Goal: Information Seeking & Learning: Learn about a topic

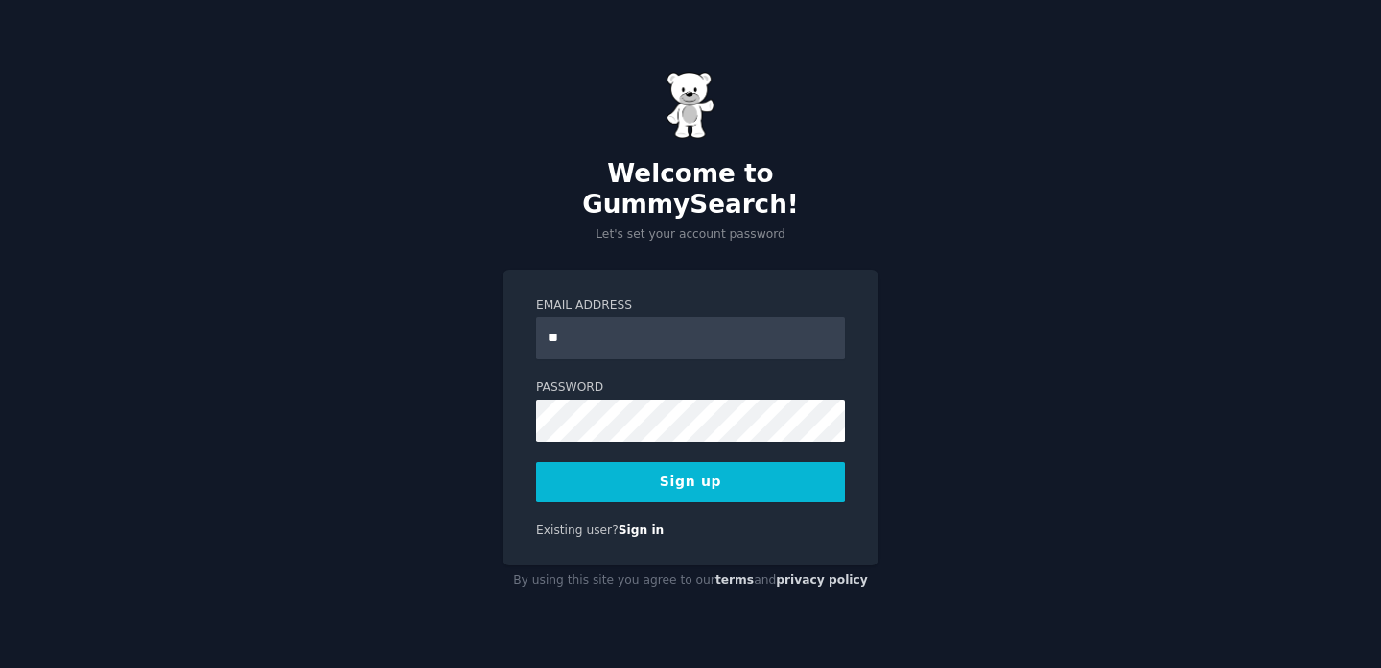
type input "**********"
click at [633, 472] on button "Sign up" at bounding box center [690, 482] width 309 height 40
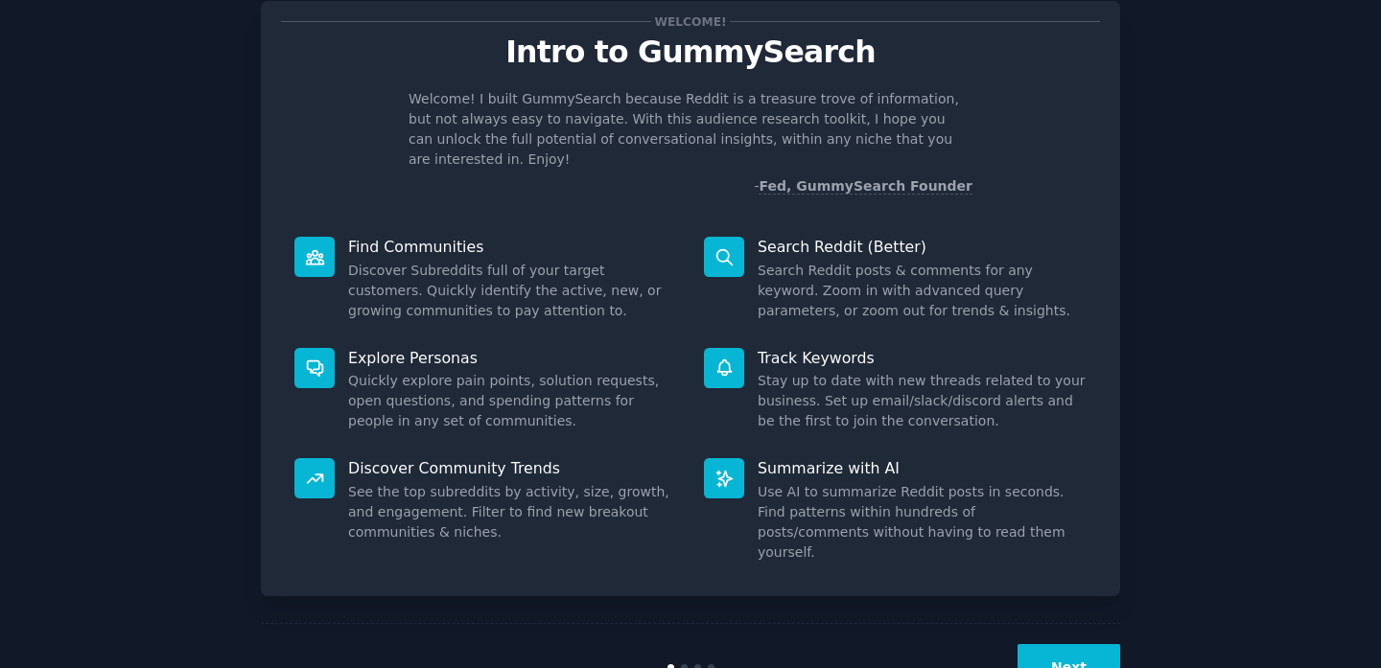
scroll to position [81, 0]
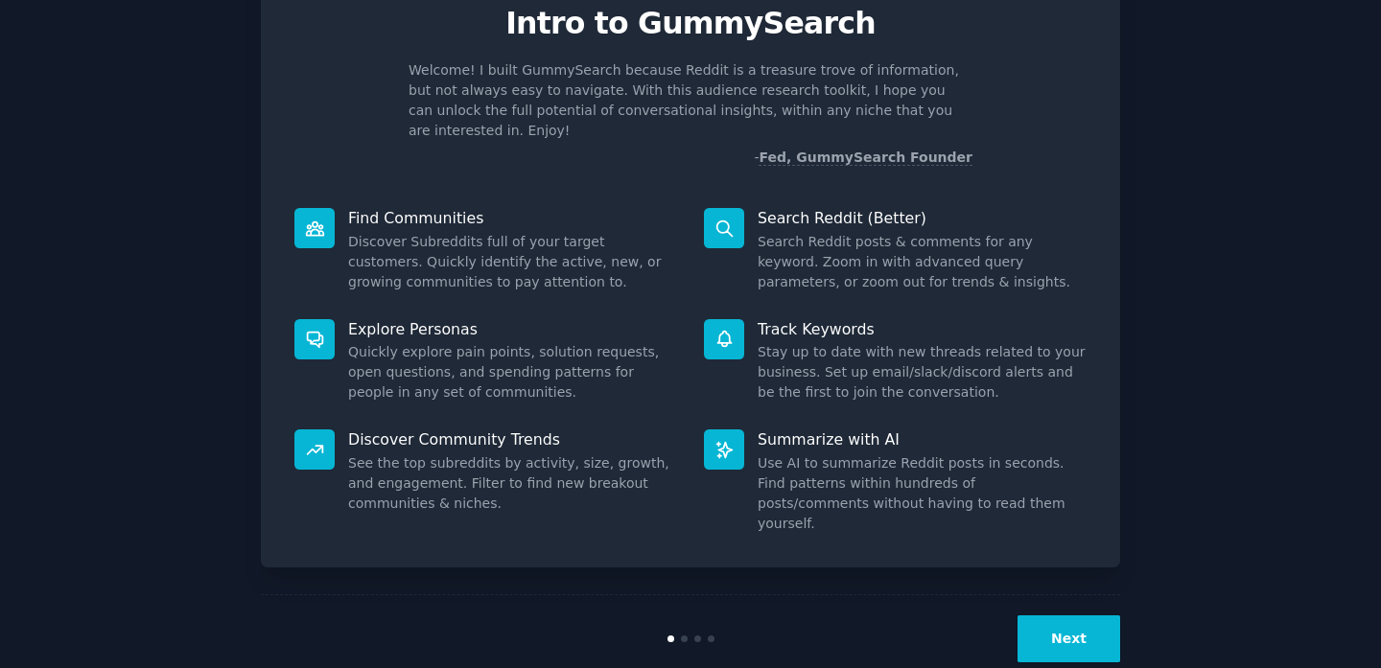
click at [1068, 616] on button "Next" at bounding box center [1068, 639] width 103 height 47
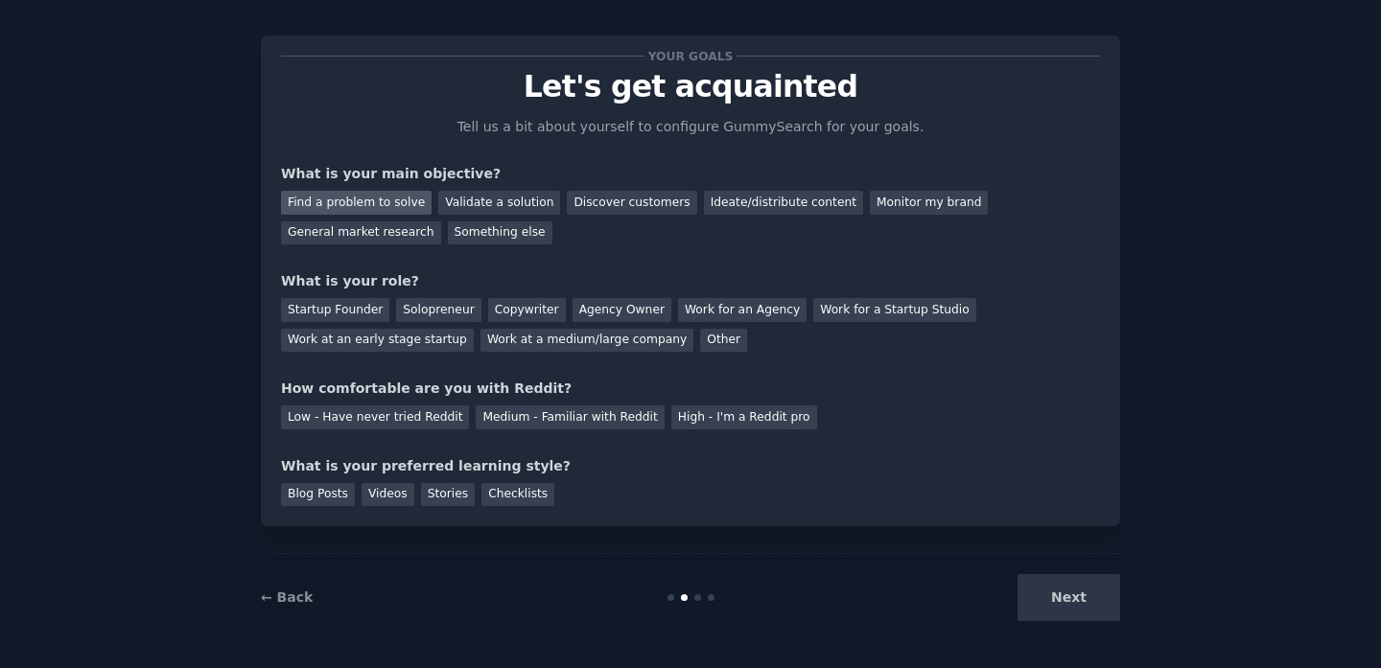
click at [368, 207] on div "Find a problem to solve" at bounding box center [356, 203] width 151 height 24
click at [368, 244] on div "Your goals Let's get acquainted Tell us a bit about yourself to configure Gummy…" at bounding box center [690, 281] width 819 height 451
click at [360, 237] on div "General market research" at bounding box center [361, 233] width 160 height 24
click at [339, 204] on div "Find a problem to solve" at bounding box center [356, 203] width 151 height 24
click at [700, 344] on div "Other" at bounding box center [723, 341] width 47 height 24
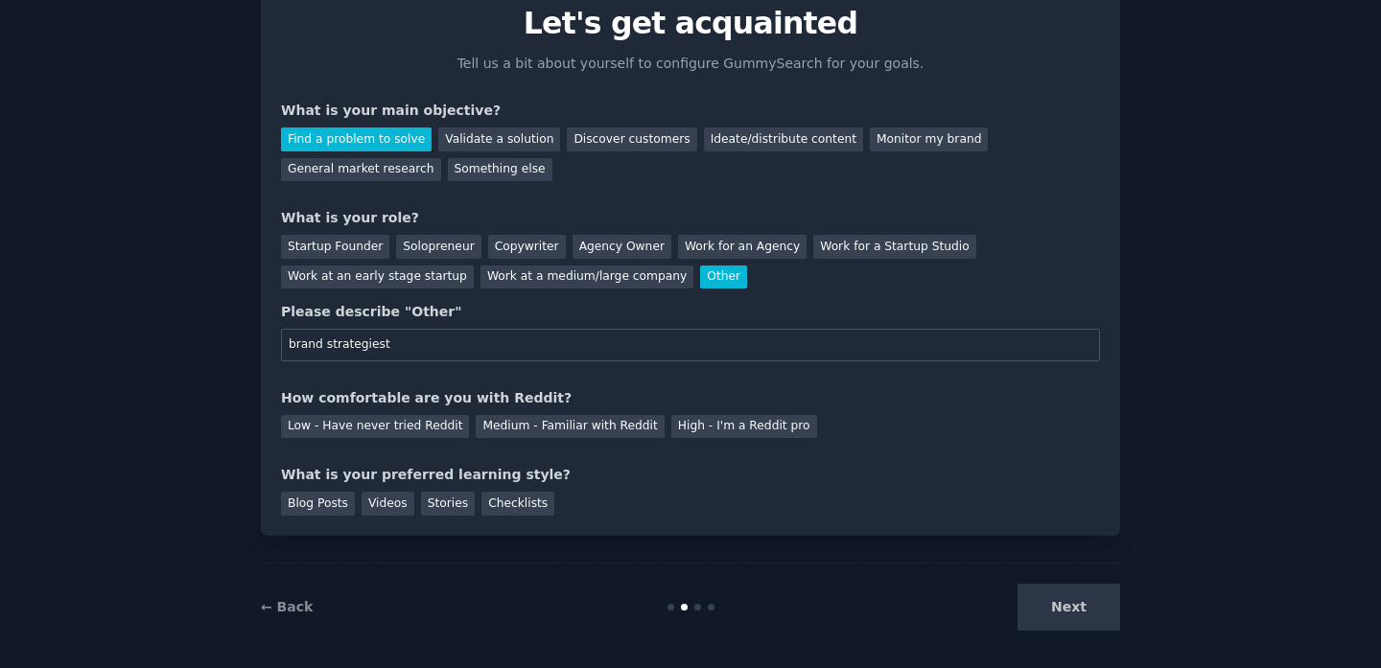
scroll to position [90, 0]
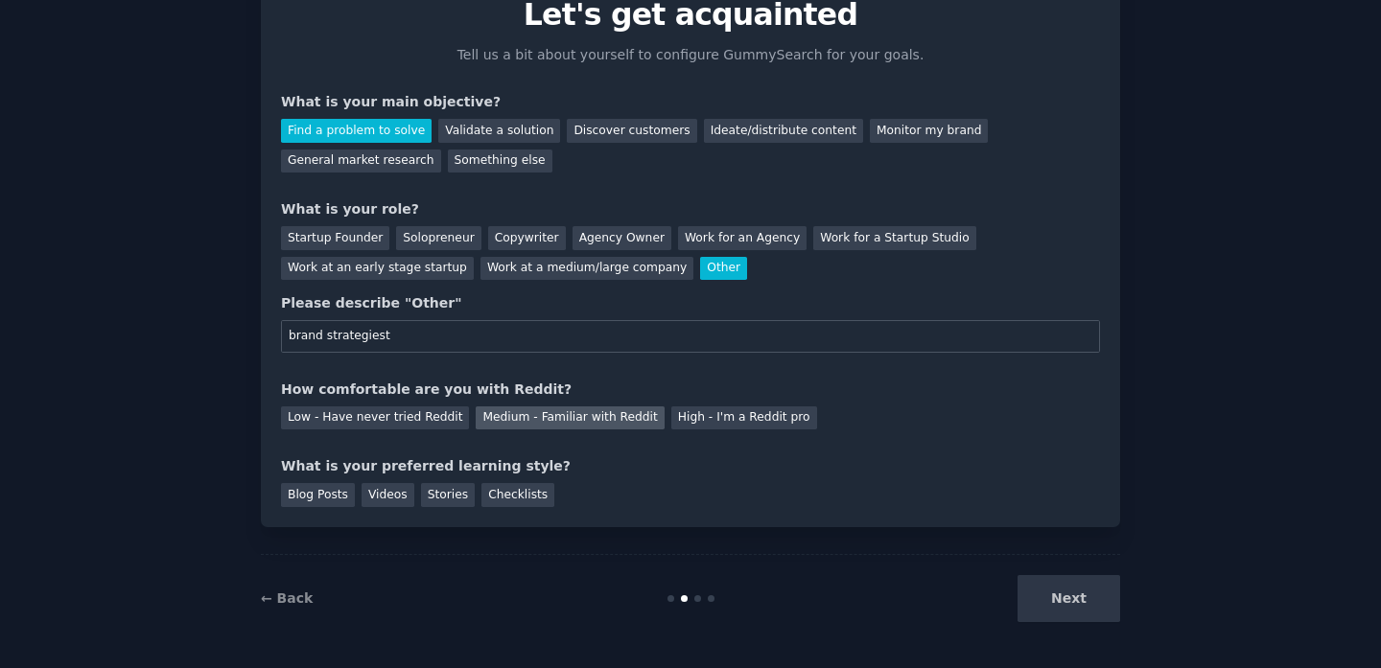
type input "brand strategiest"
click at [546, 416] on div "Medium - Familiar with Reddit" at bounding box center [570, 419] width 188 height 24
click at [310, 495] on div "Blog Posts" at bounding box center [318, 495] width 74 height 24
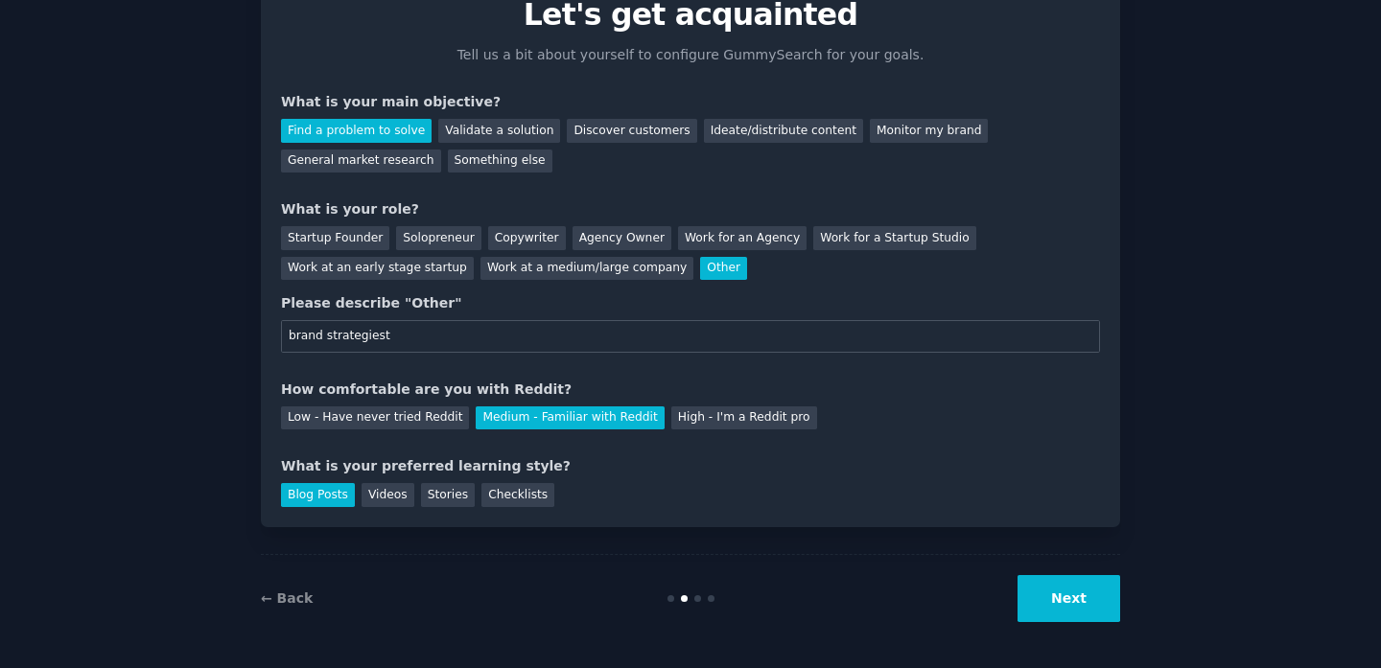
click at [1091, 598] on button "Next" at bounding box center [1068, 598] width 103 height 47
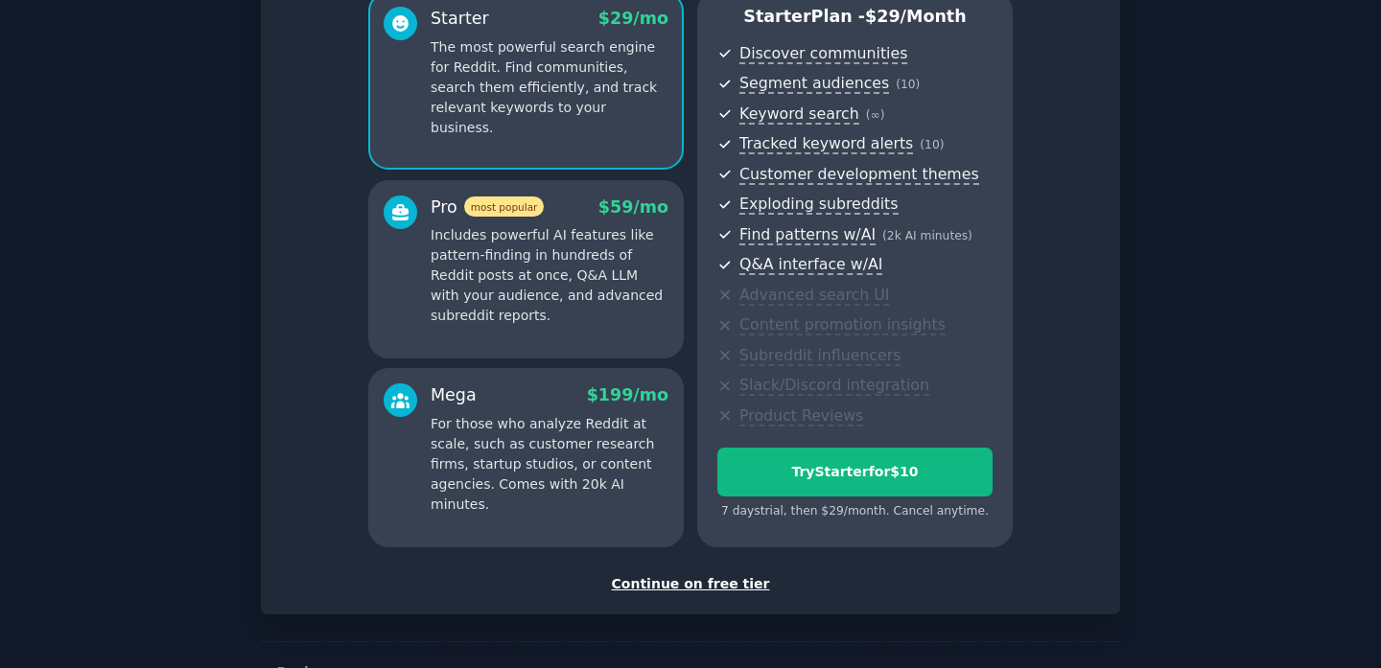
scroll to position [241, 0]
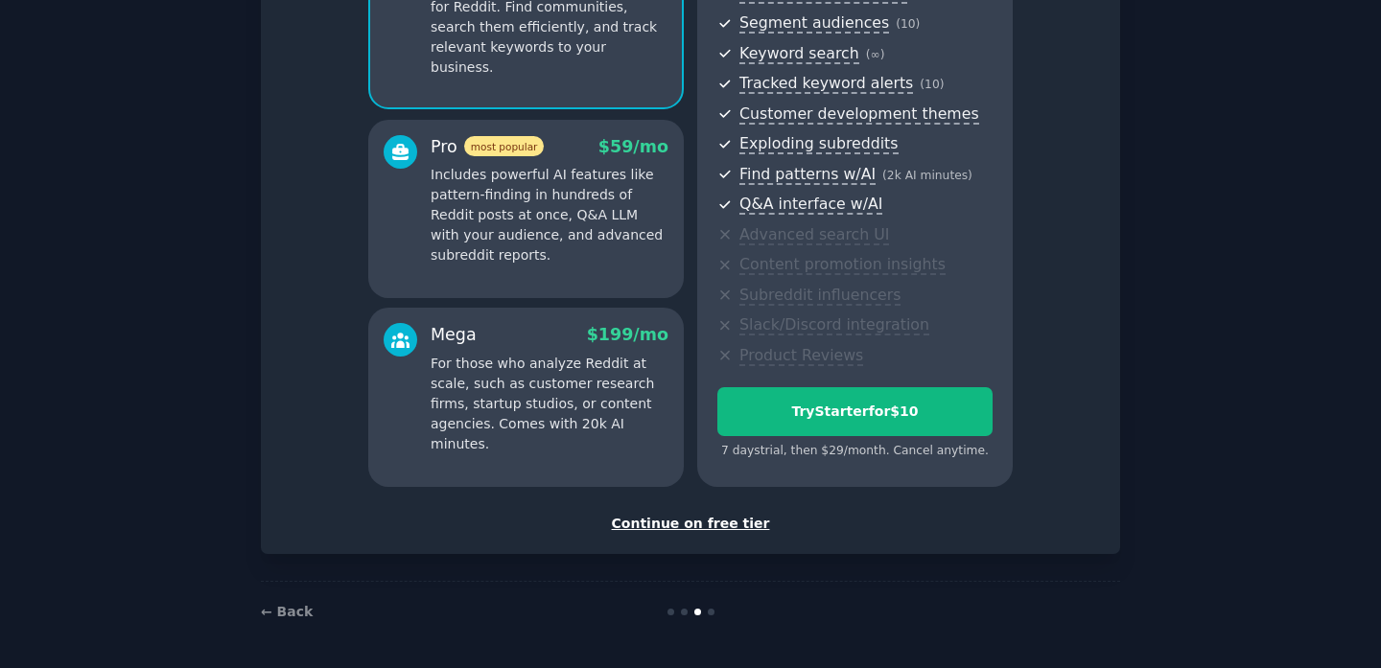
click at [667, 519] on div "Continue on free tier" at bounding box center [690, 524] width 819 height 20
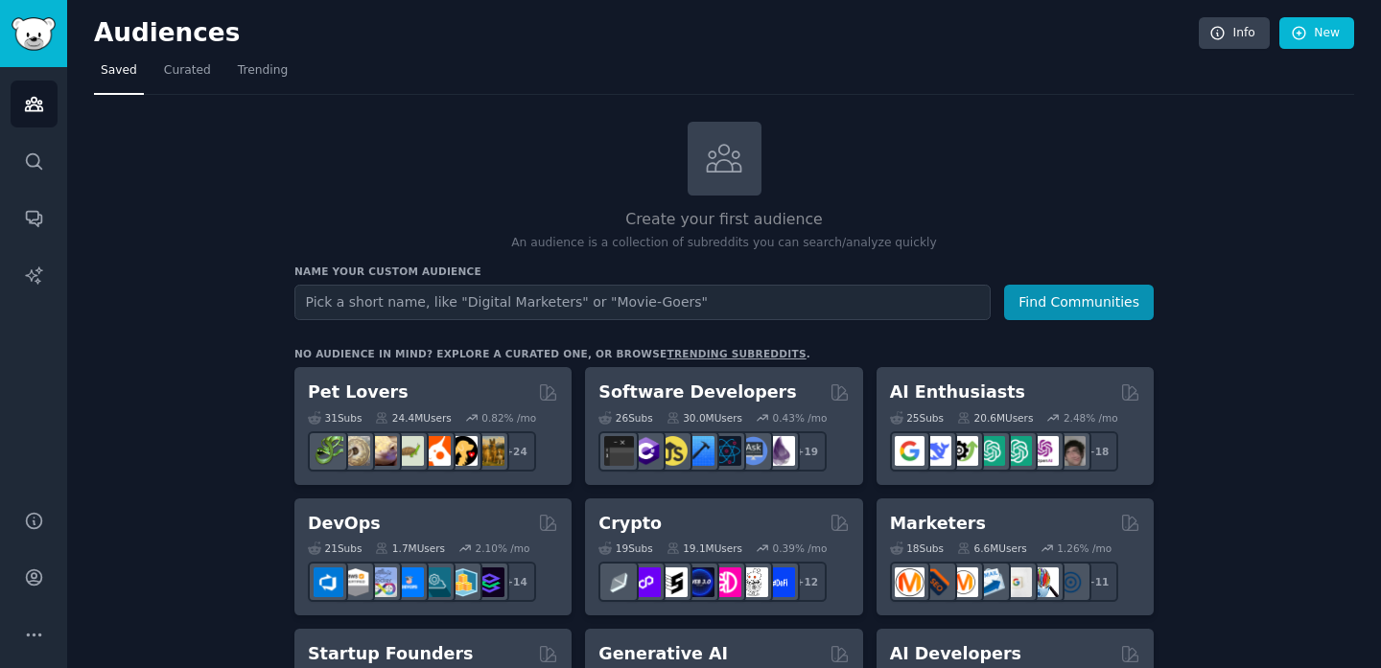
click at [337, 306] on input "text" at bounding box center [642, 302] width 696 height 35
click at [301, 304] on input "cooking enthusiastis" at bounding box center [642, 302] width 696 height 35
click at [476, 302] on input "Indian cooking enthusiastis" at bounding box center [642, 302] width 696 height 35
type input "Indian cooking enthusiasts"
click at [1086, 309] on button "Find Communities" at bounding box center [1079, 302] width 150 height 35
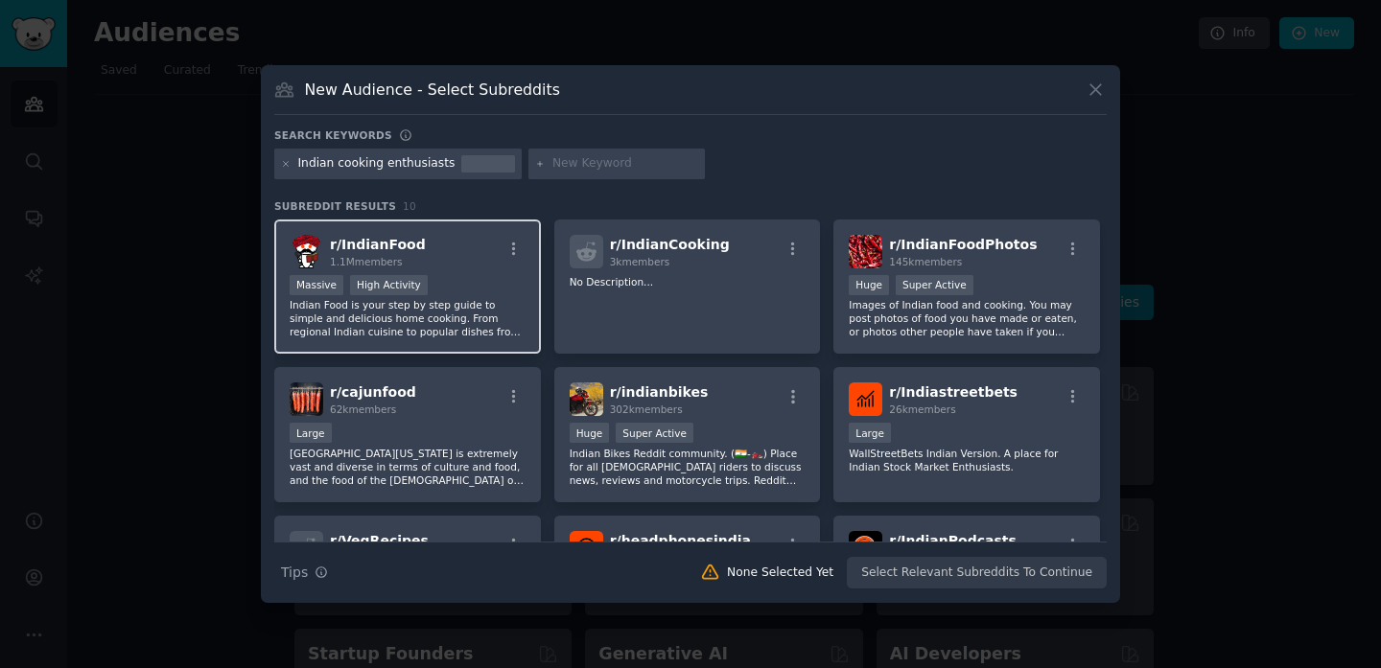
click at [454, 273] on div "r/ IndianFood 1.1M members Massive High Activity Indian Food is your step by [P…" at bounding box center [407, 287] width 267 height 135
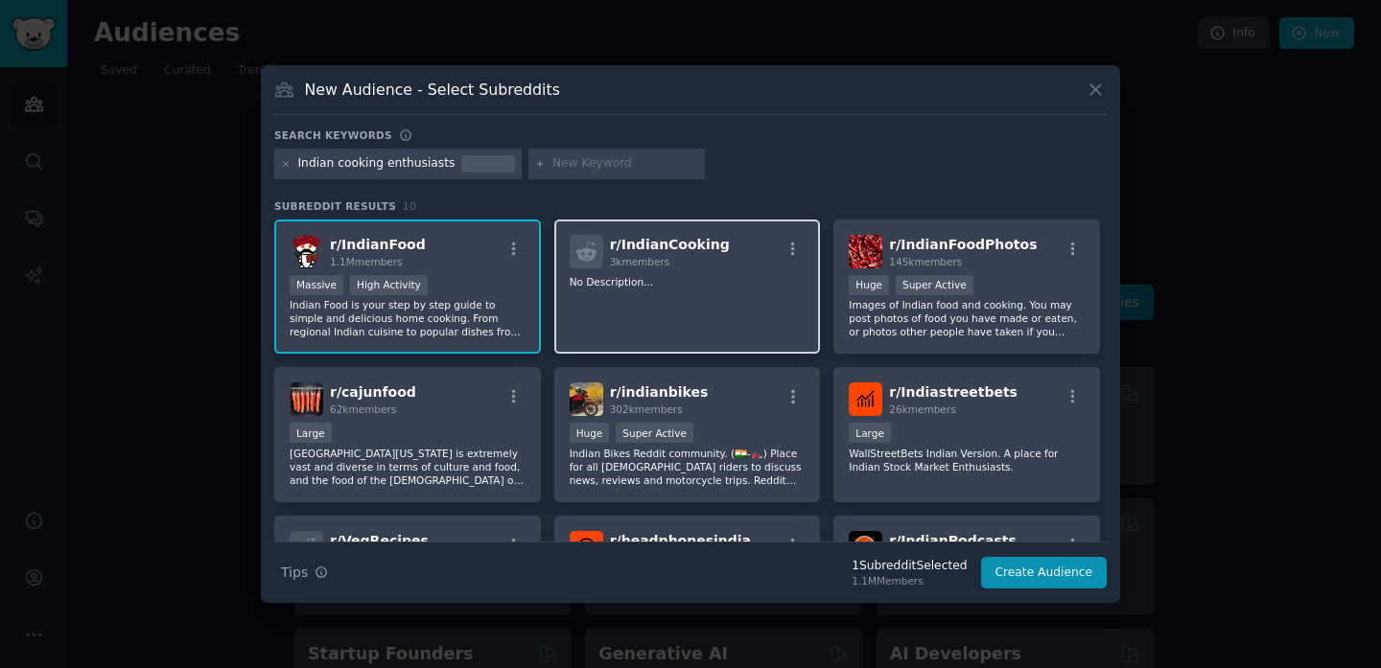
click at [636, 268] on div "r/ IndianCooking 3k members No Description..." at bounding box center [687, 287] width 267 height 135
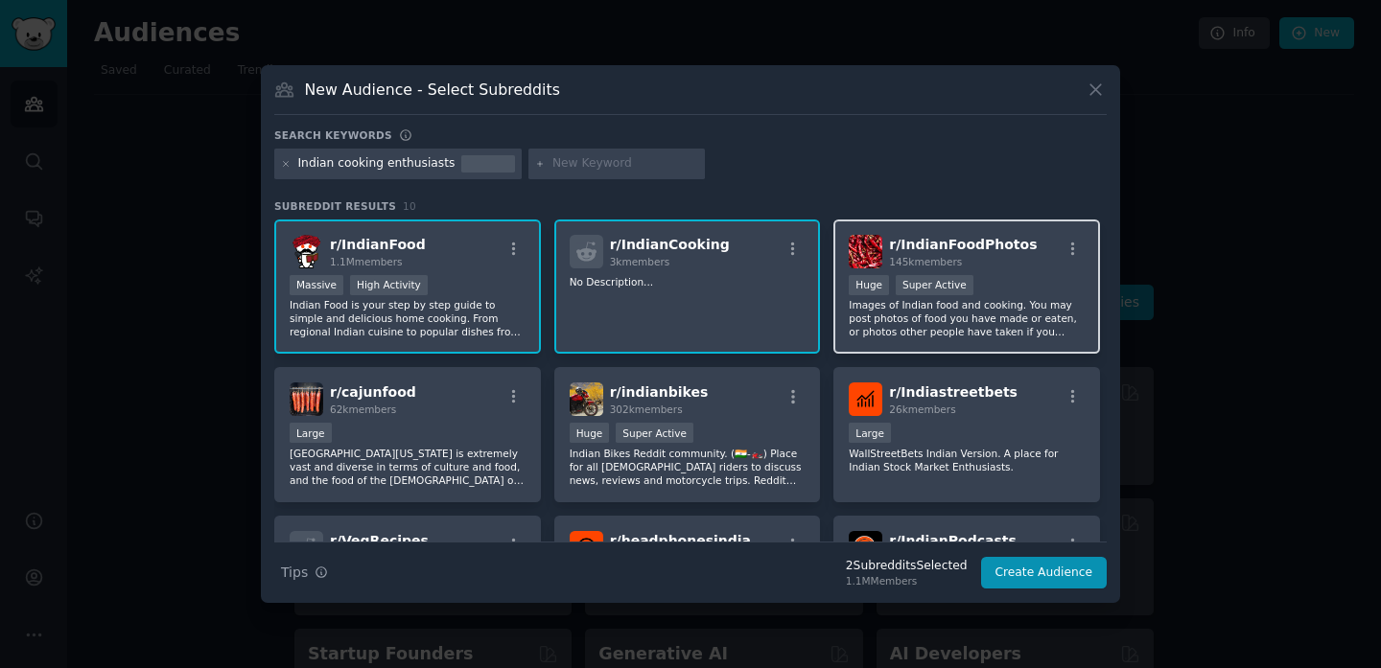
click at [917, 326] on p "Images of Indian food and cooking. You may post photos of food you have made or…" at bounding box center [967, 318] width 236 height 40
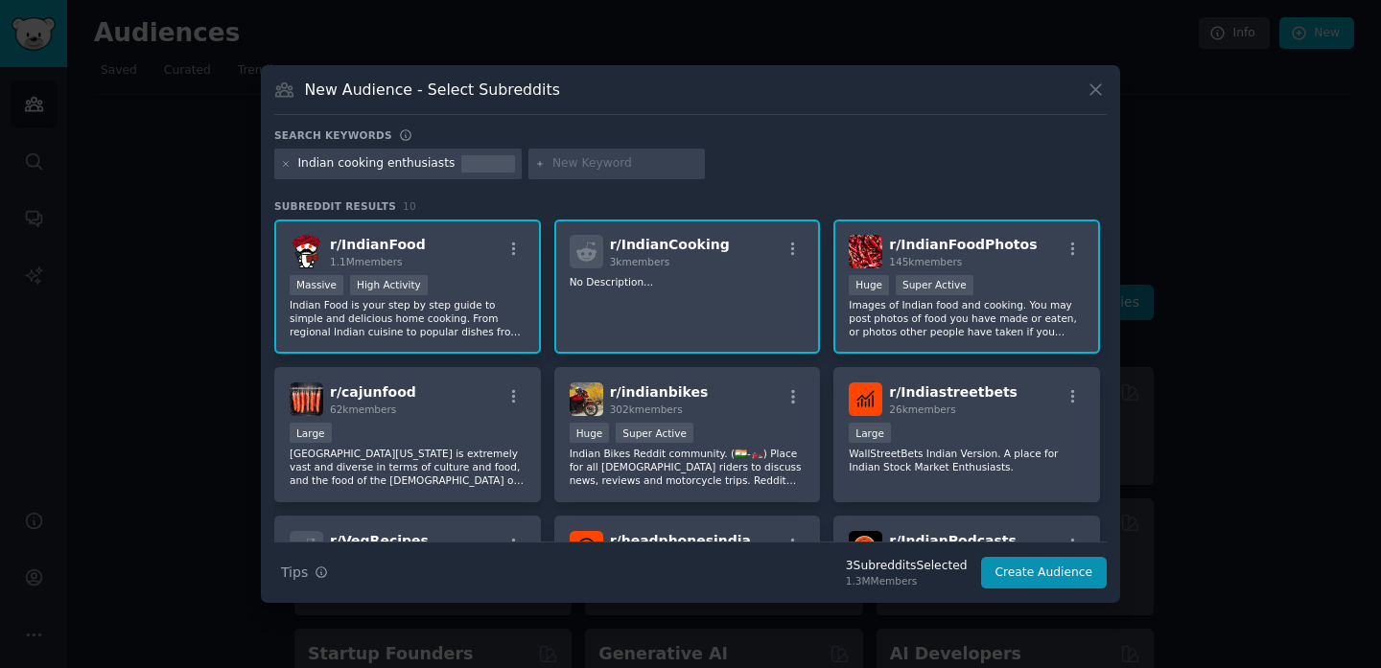
click at [590, 166] on input "text" at bounding box center [625, 163] width 146 height 17
click at [1045, 571] on button "Create Audience" at bounding box center [1044, 573] width 127 height 33
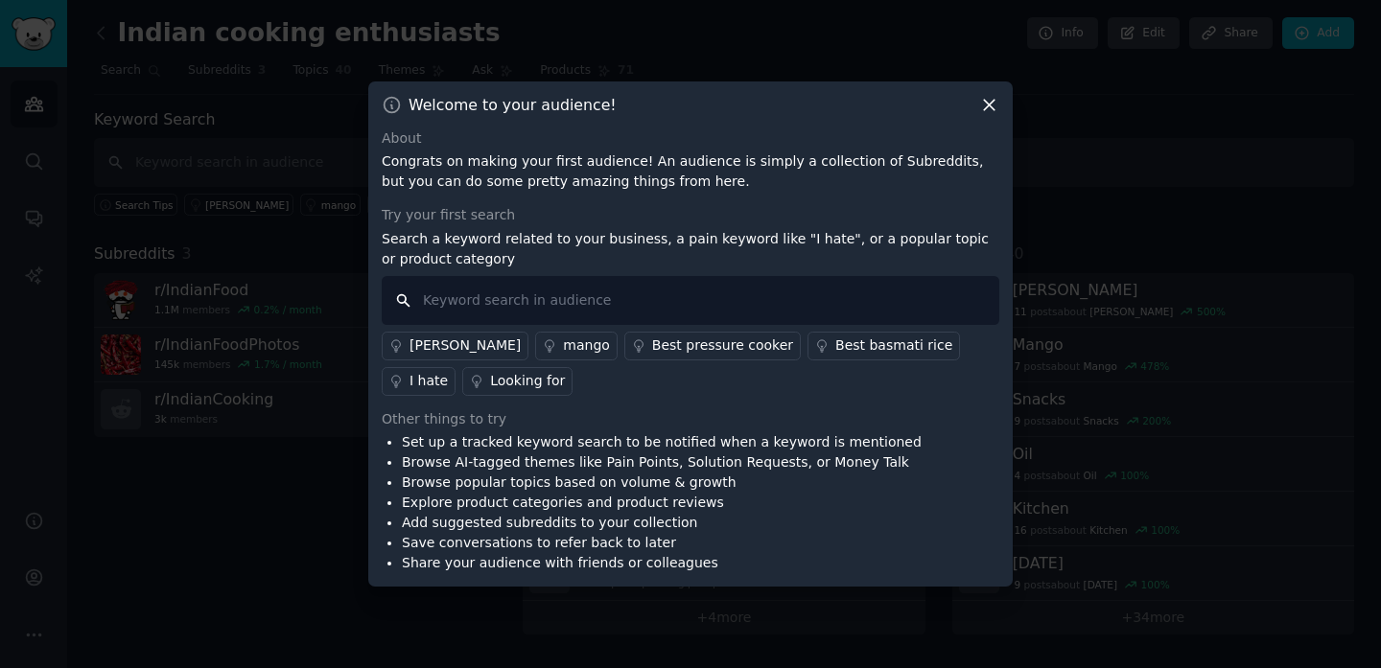
click at [429, 302] on input "text" at bounding box center [690, 300] width 617 height 49
type input "home food"
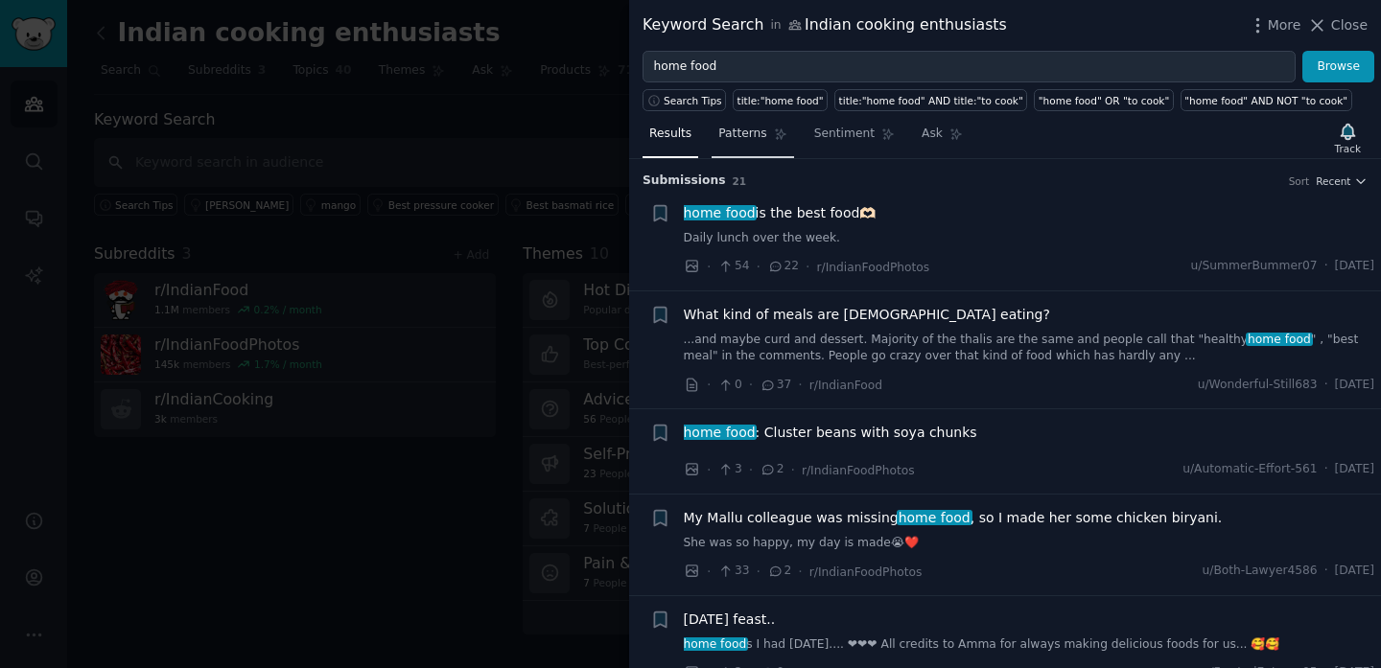
click at [735, 132] on span "Patterns" at bounding box center [742, 134] width 48 height 17
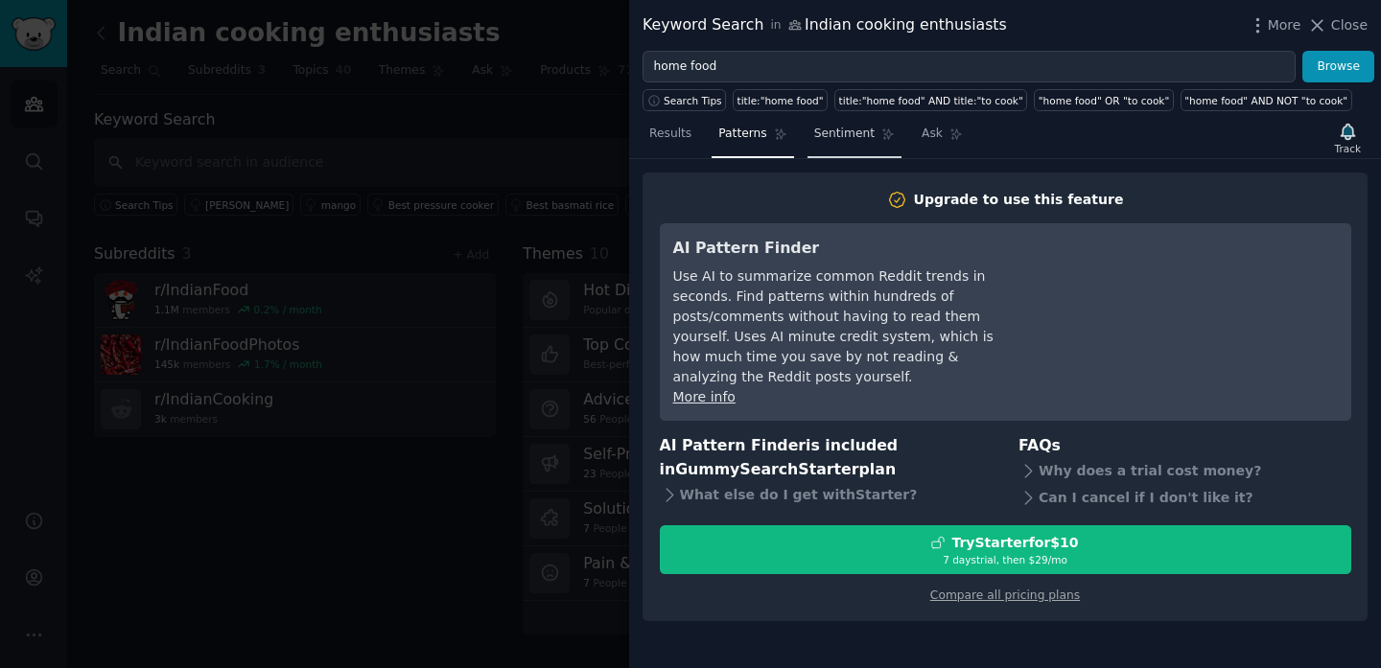
click at [832, 134] on span "Sentiment" at bounding box center [844, 134] width 60 height 17
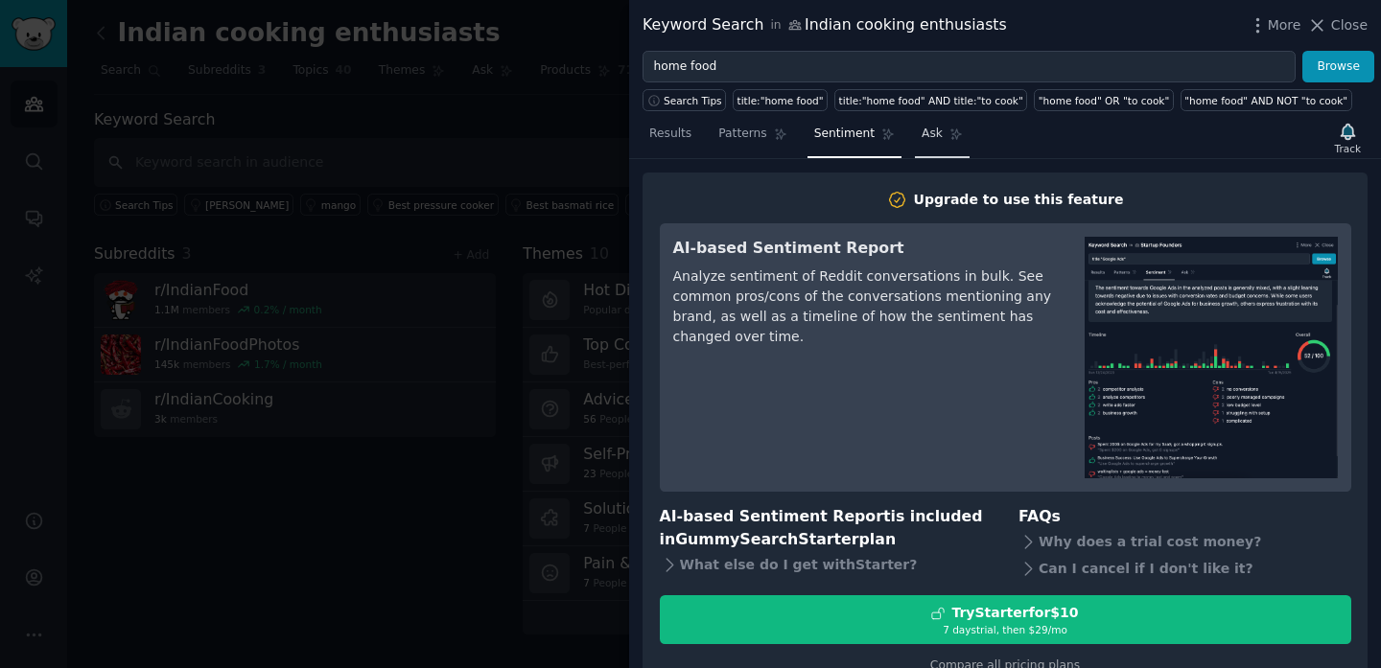
click at [935, 119] on link "Ask" at bounding box center [942, 138] width 55 height 39
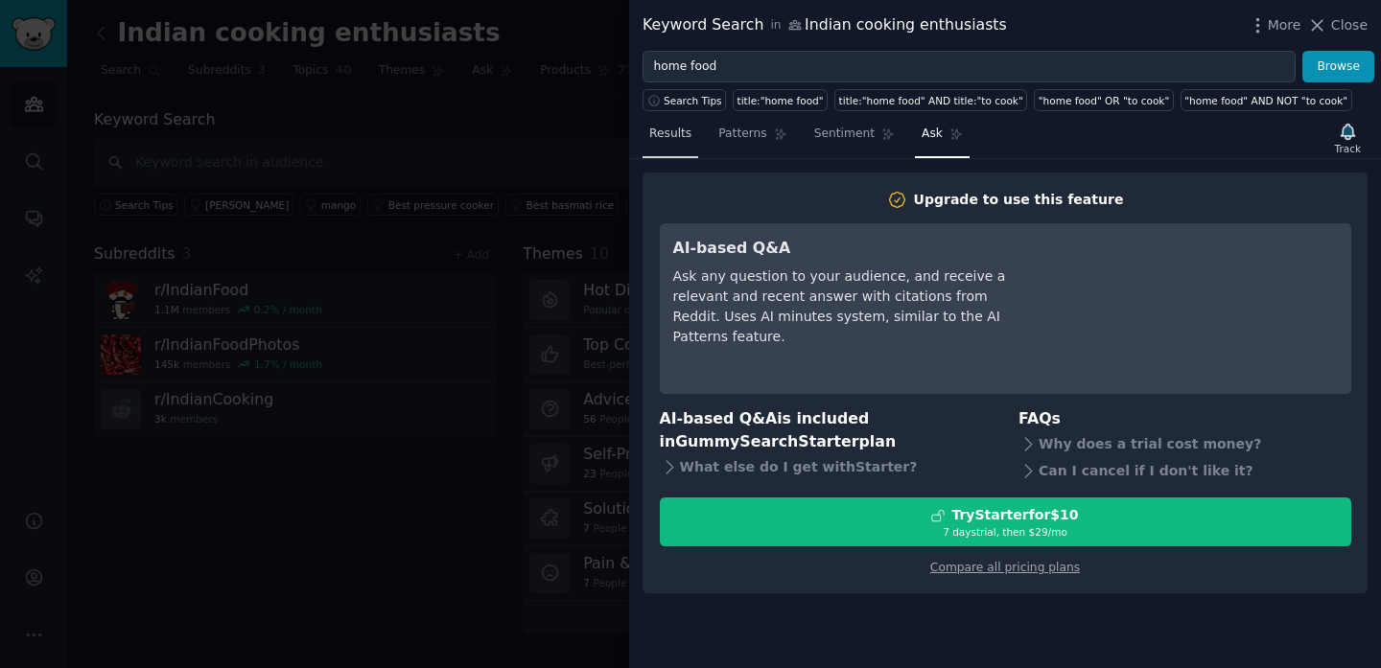
click at [653, 141] on span "Results" at bounding box center [670, 134] width 42 height 17
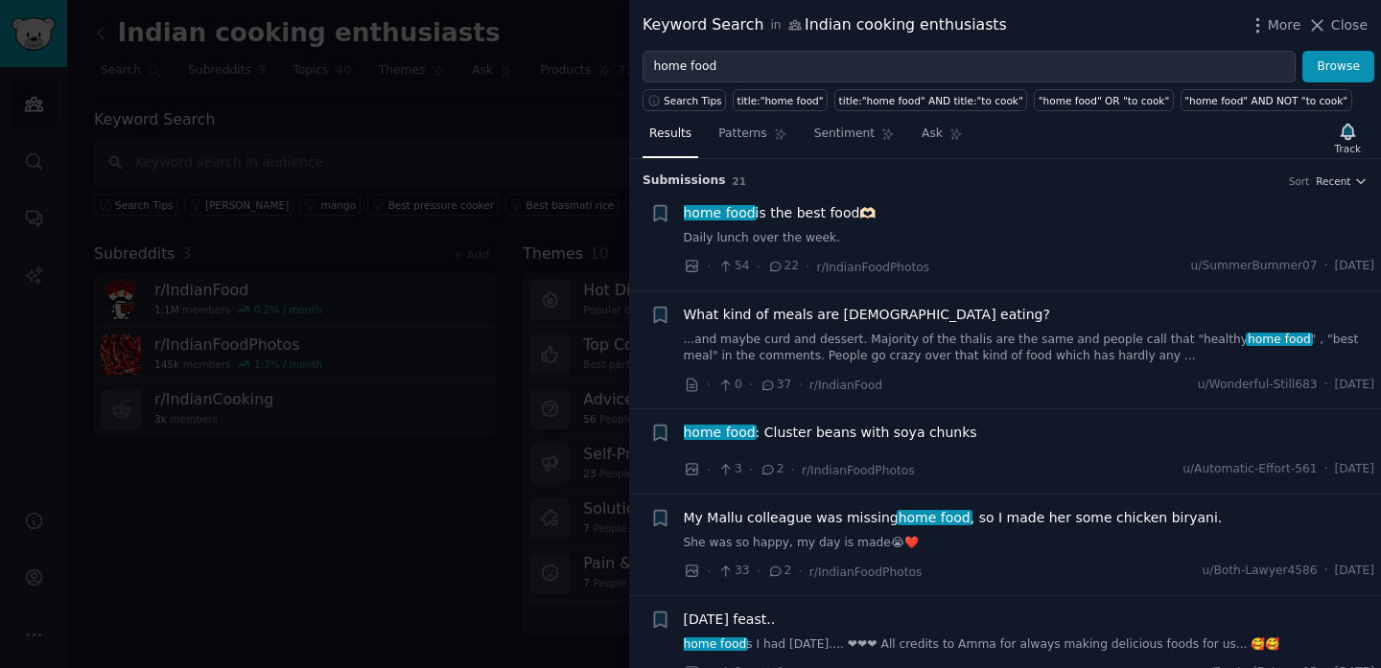
click at [471, 355] on div at bounding box center [690, 334] width 1381 height 668
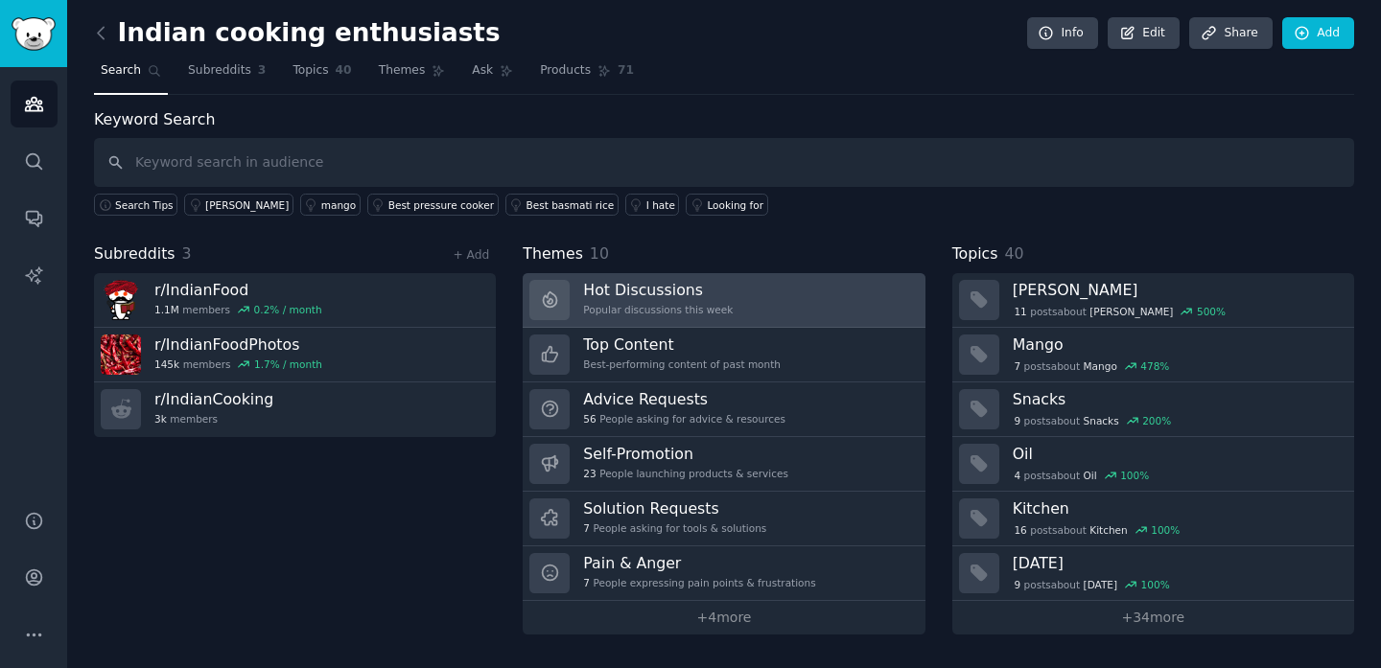
click at [681, 298] on h3 "Hot Discussions" at bounding box center [658, 290] width 150 height 20
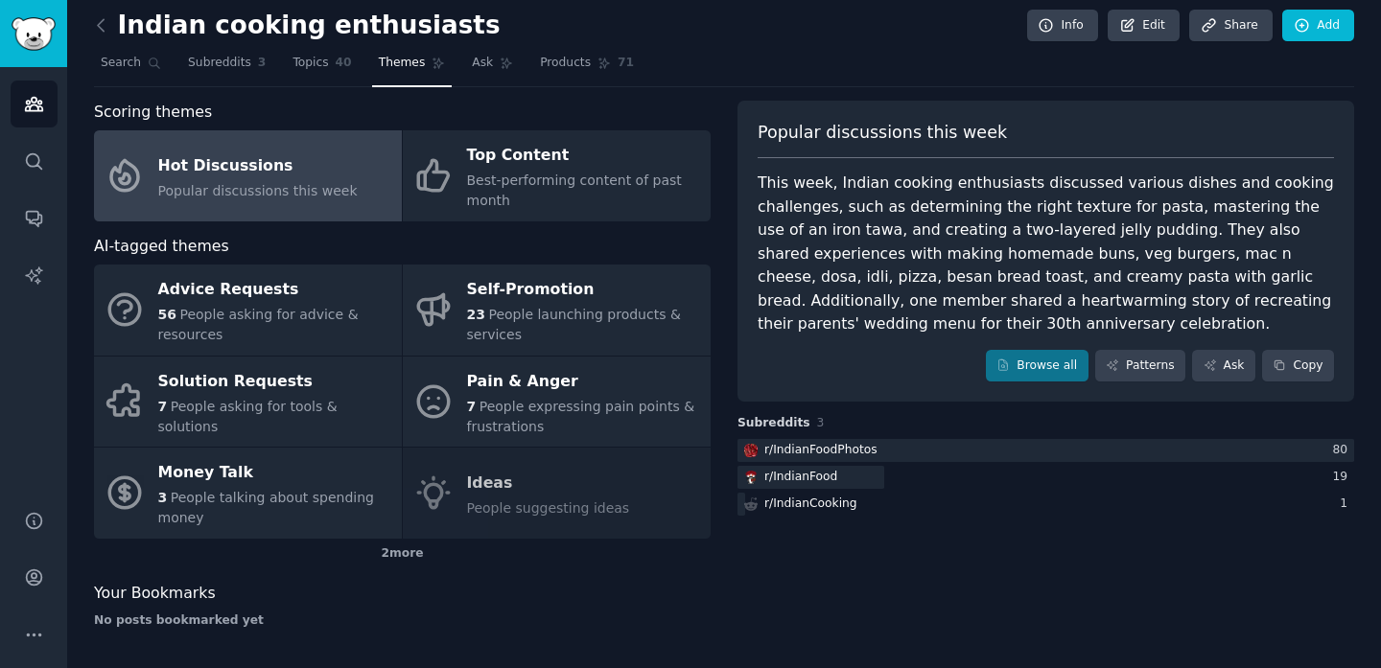
scroll to position [9, 0]
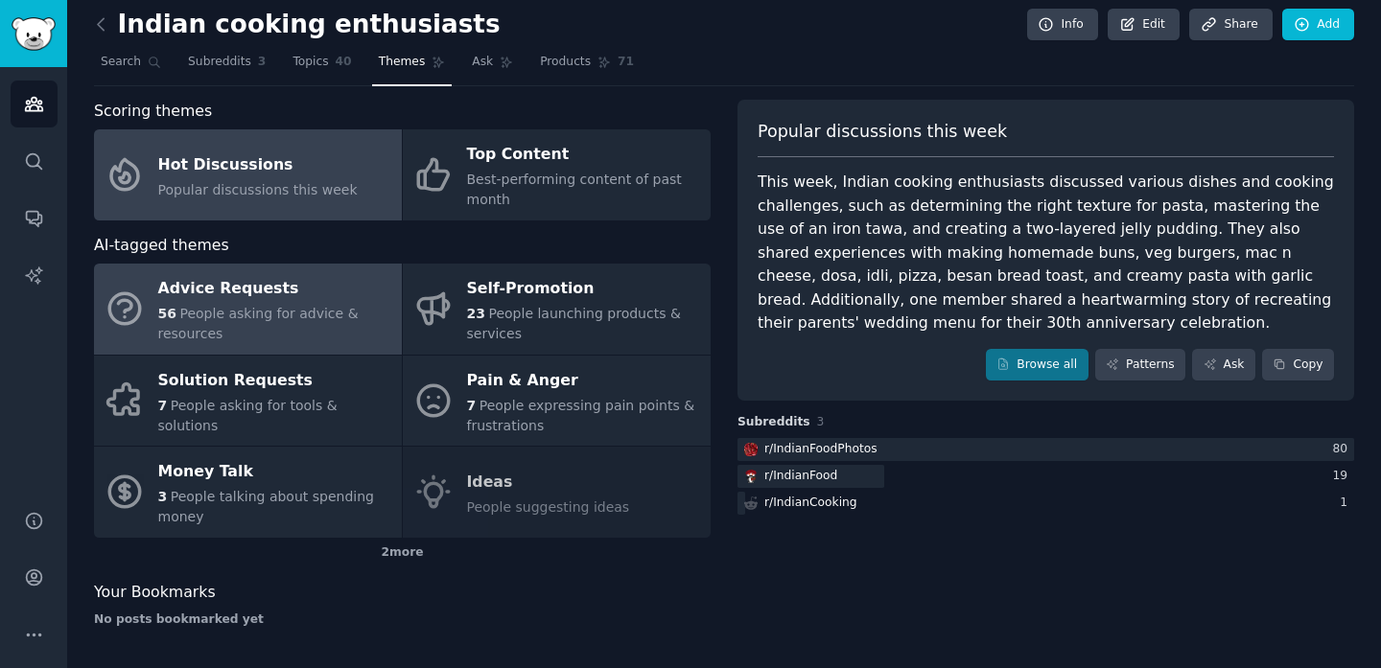
click at [250, 309] on span "People asking for advice & resources" at bounding box center [258, 323] width 200 height 35
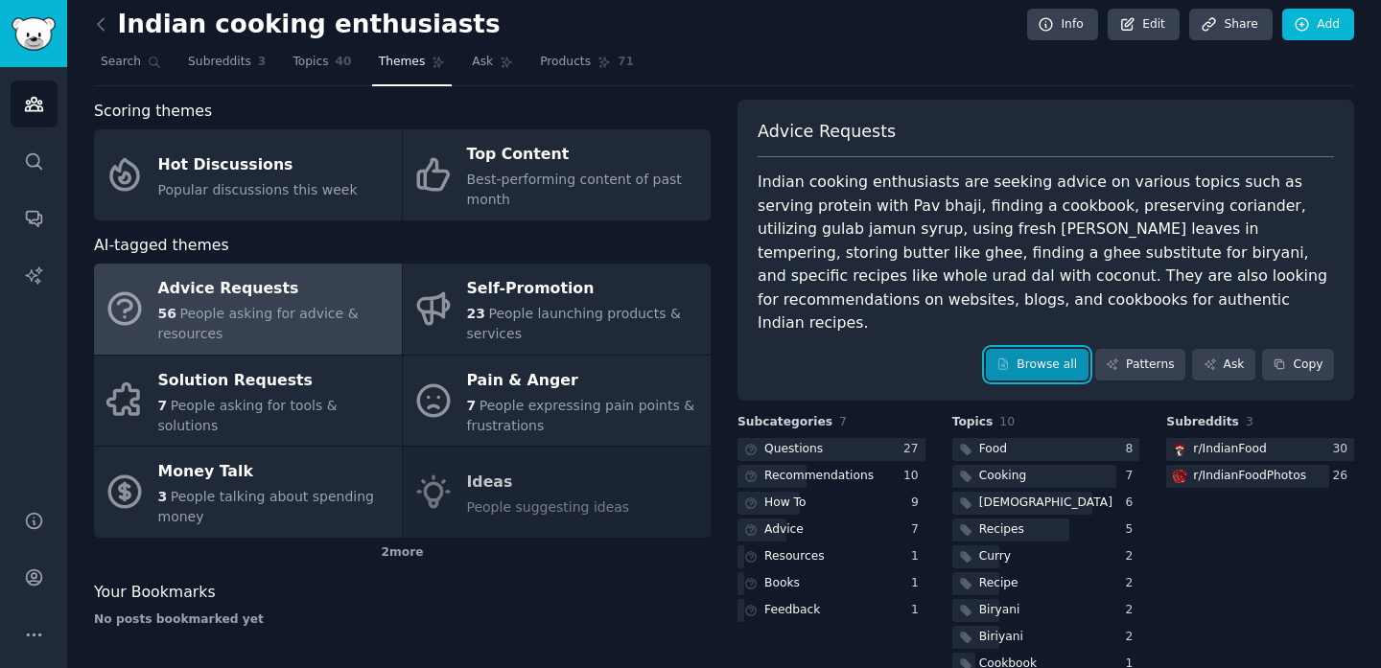
click at [1052, 349] on link "Browse all" at bounding box center [1037, 365] width 103 height 33
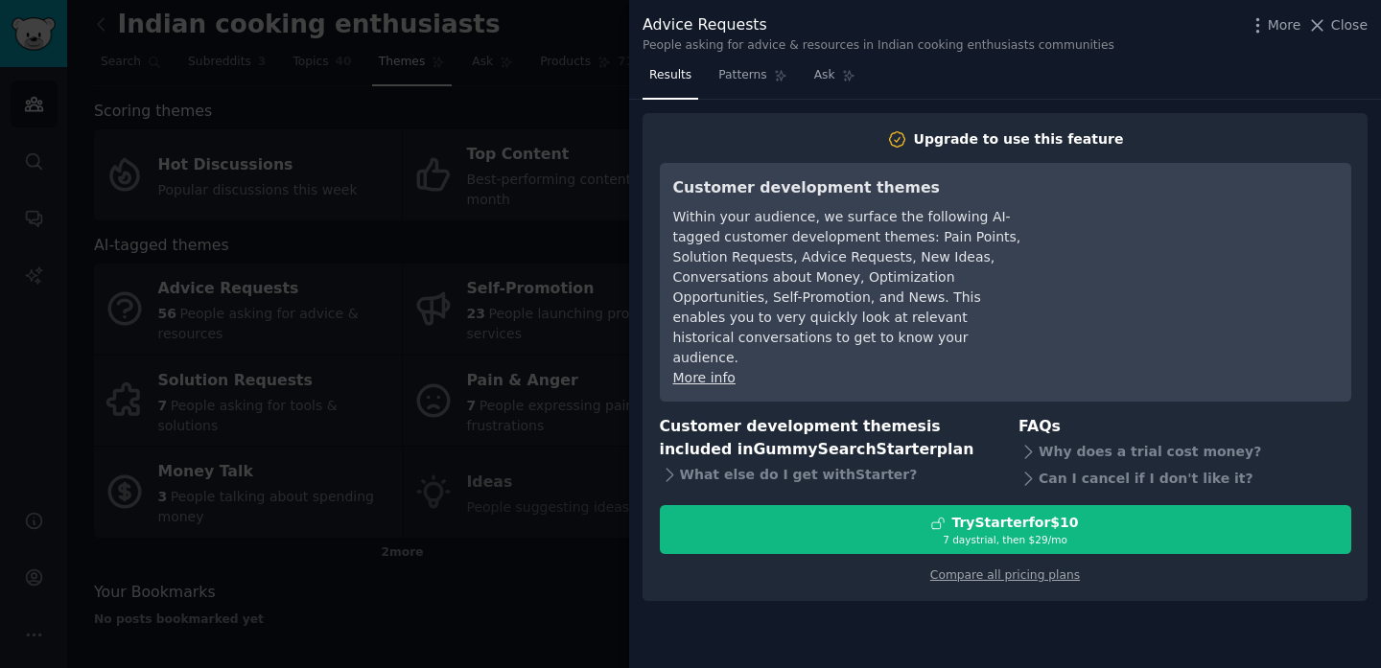
click at [600, 226] on div at bounding box center [690, 334] width 1381 height 668
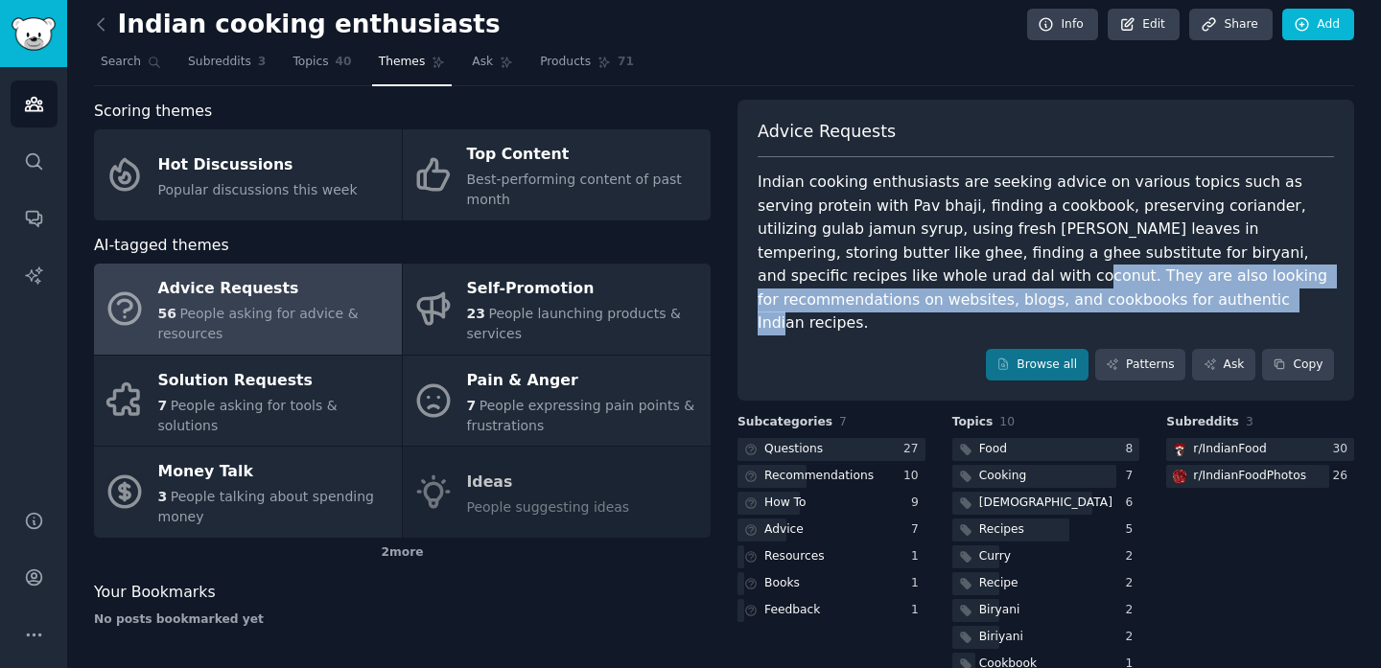
drag, startPoint x: 761, startPoint y: 276, endPoint x: 900, endPoint y: 309, distance: 142.8
click at [900, 309] on div "Indian cooking enthusiasts are seeking advice on various topics such as serving…" at bounding box center [1045, 253] width 576 height 165
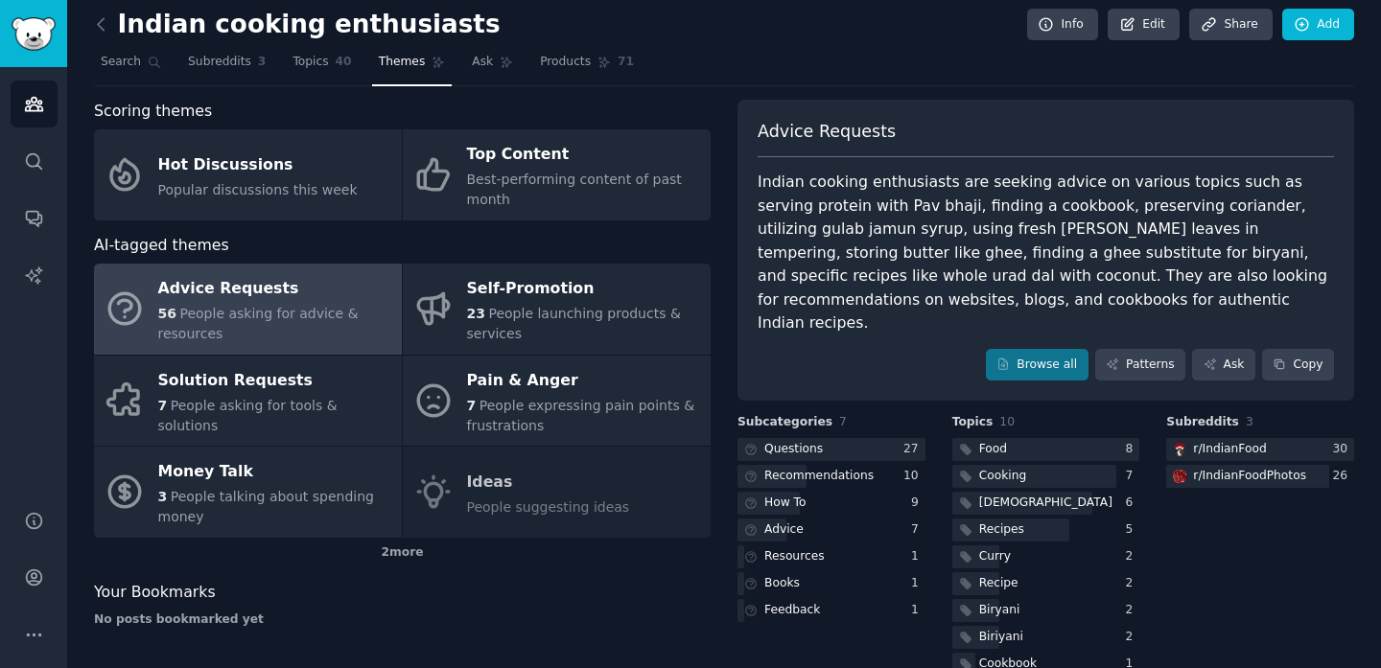
click at [950, 307] on div "Indian cooking enthusiasts are seeking advice on various topics such as serving…" at bounding box center [1045, 253] width 576 height 165
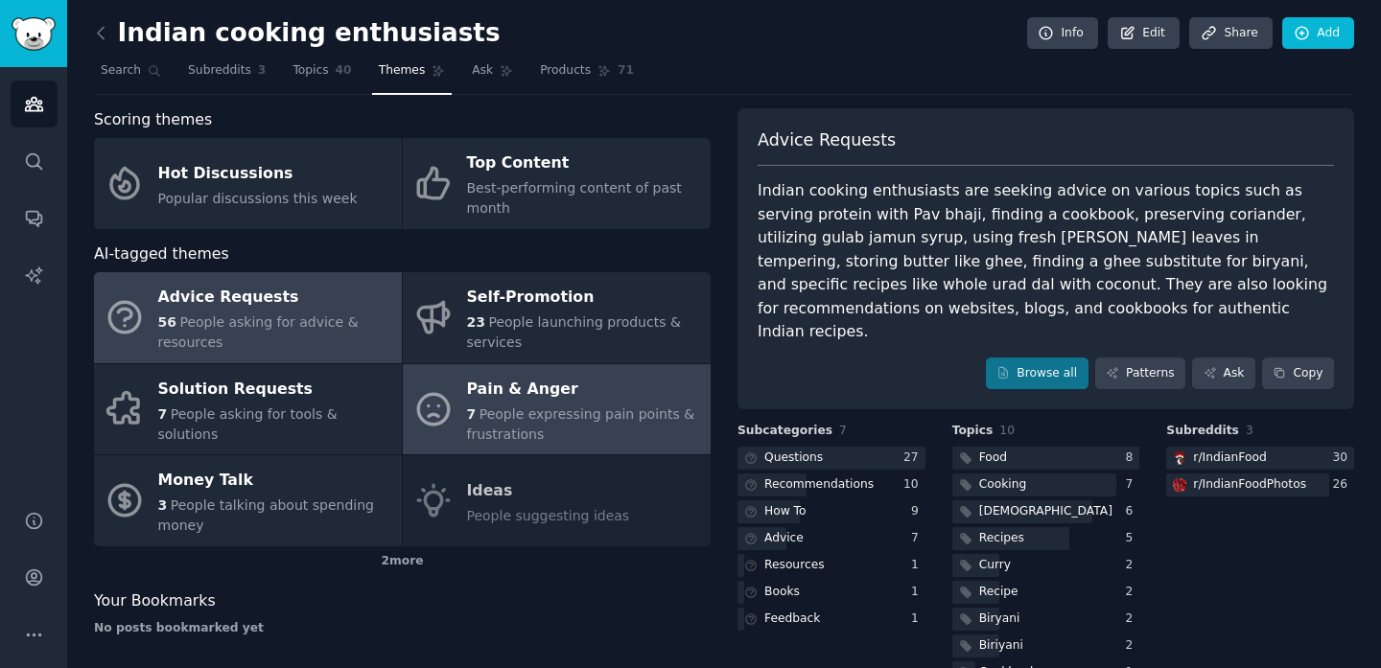
click at [552, 410] on span "People expressing pain points & frustrations" at bounding box center [581, 424] width 228 height 35
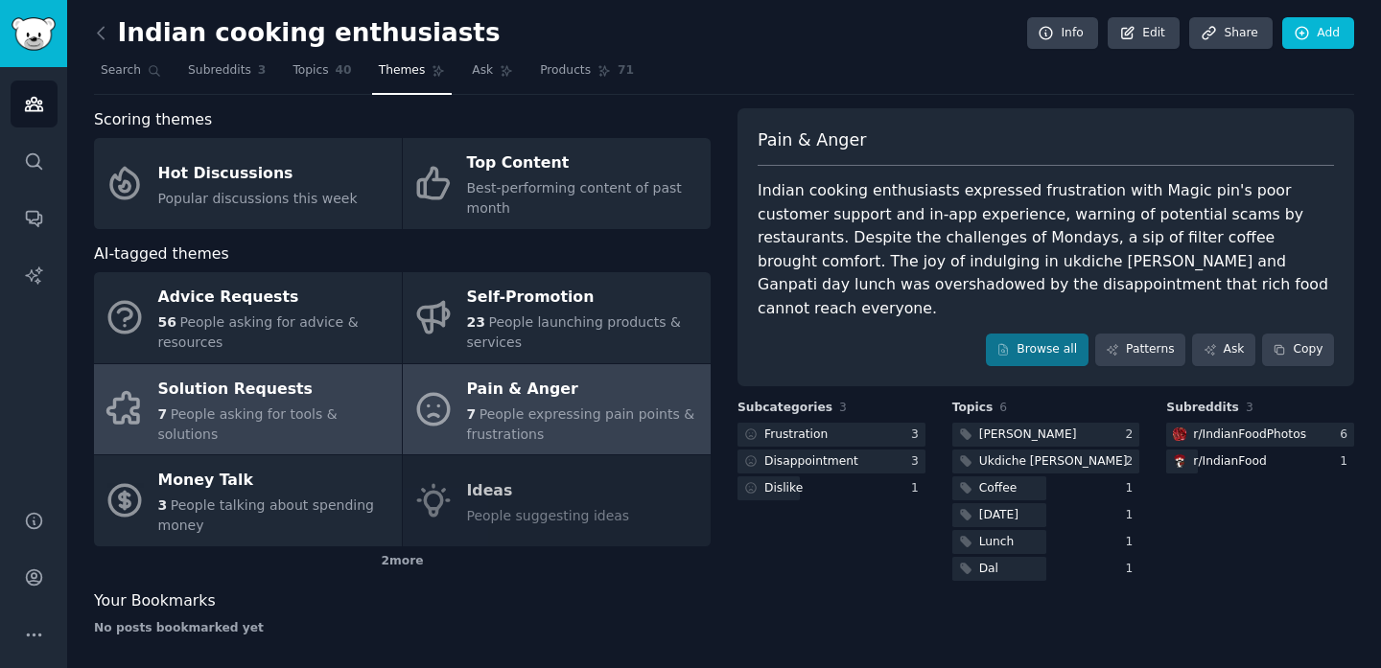
click at [244, 389] on div "Solution Requests" at bounding box center [275, 389] width 234 height 31
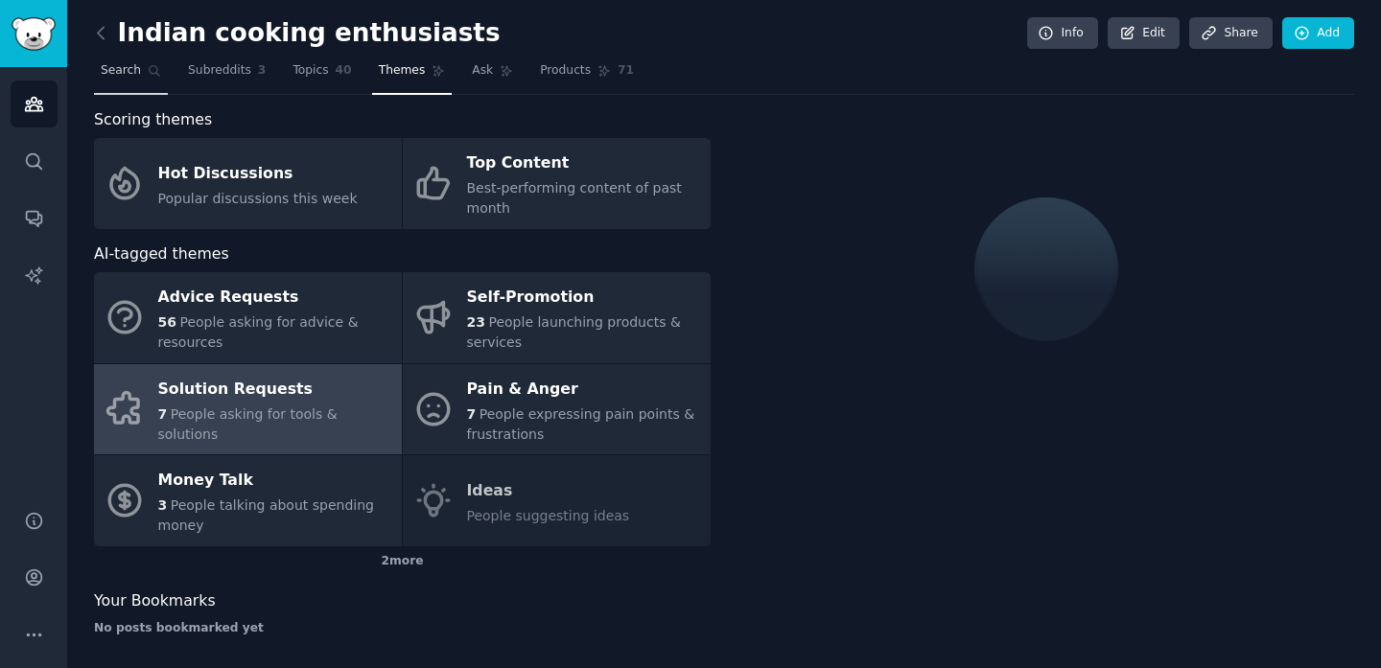
click at [116, 64] on span "Search" at bounding box center [121, 70] width 40 height 17
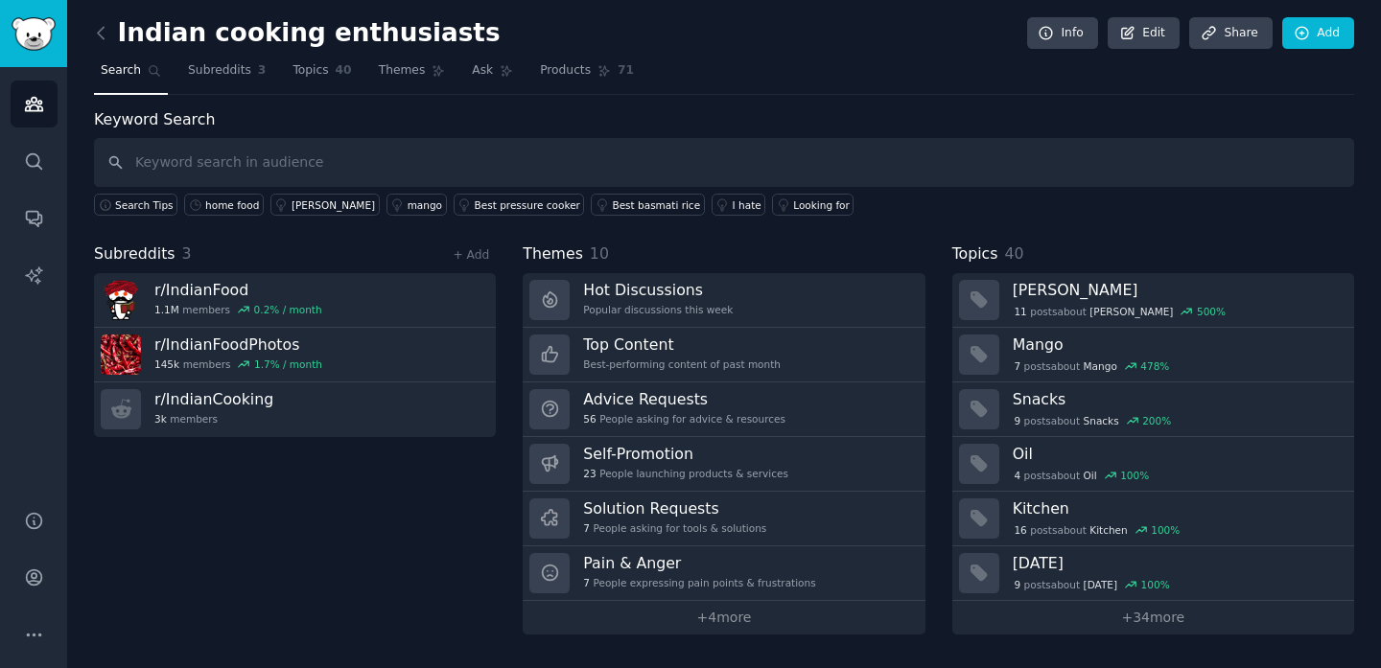
click at [175, 155] on input "text" at bounding box center [724, 162] width 1260 height 49
type input "authentic food"
